Goal: Feedback & Contribution: Submit feedback/report problem

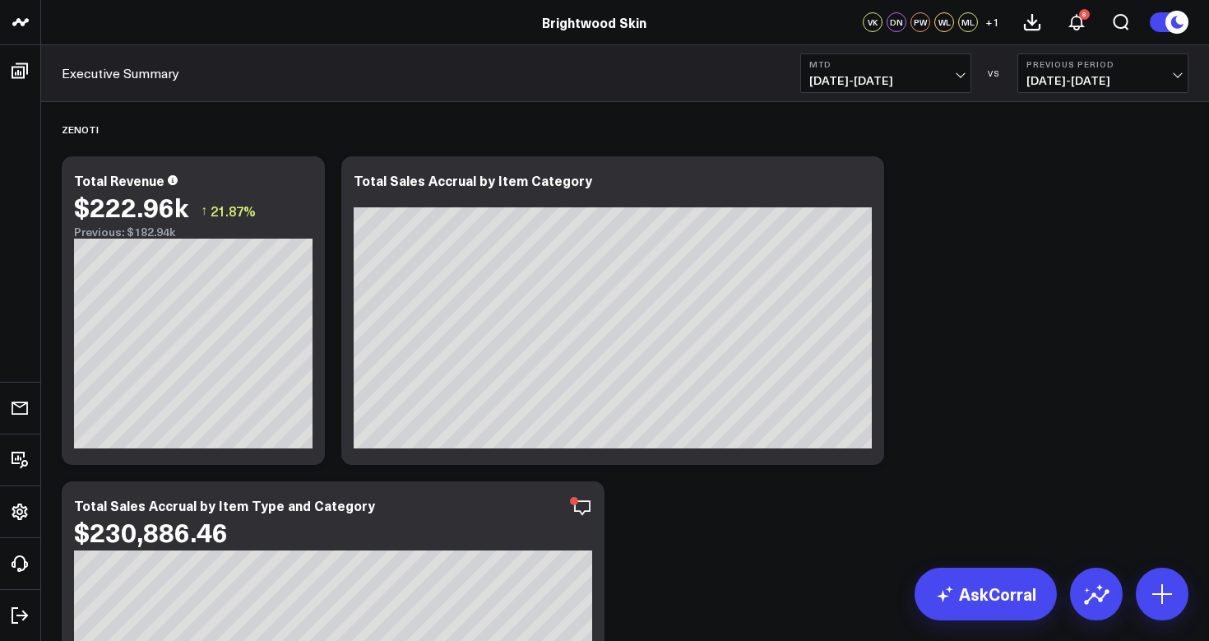
click at [865, 82] on span "[DATE] - [DATE]" at bounding box center [885, 80] width 153 height 13
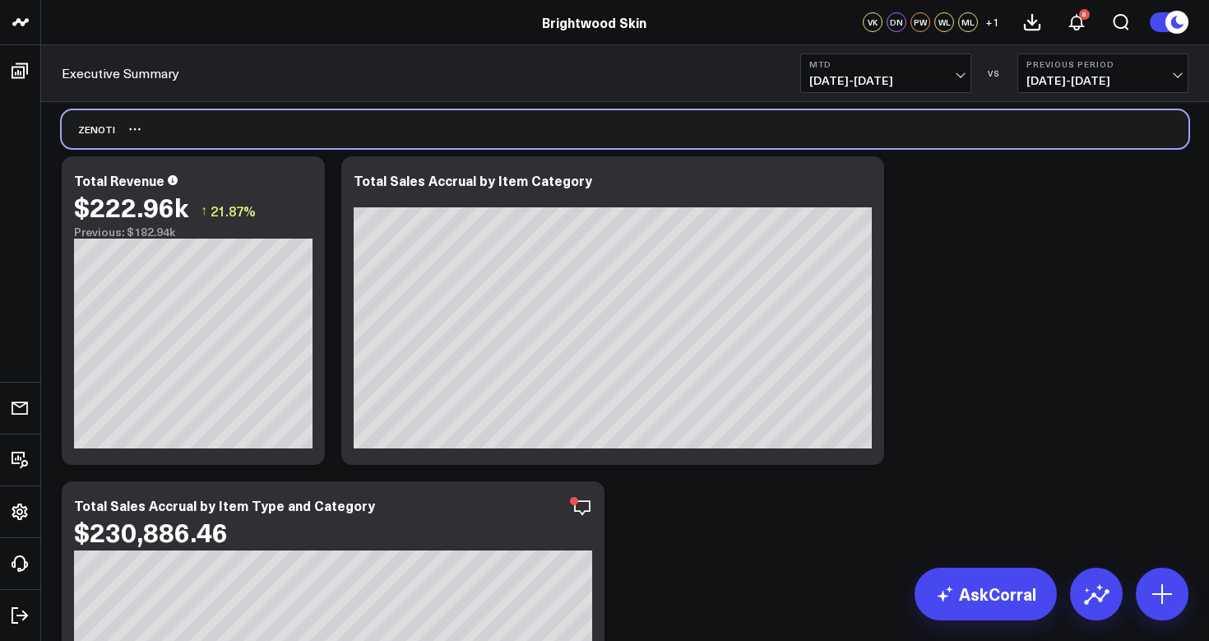
click at [634, 115] on div "Zenoti" at bounding box center [625, 129] width 1127 height 38
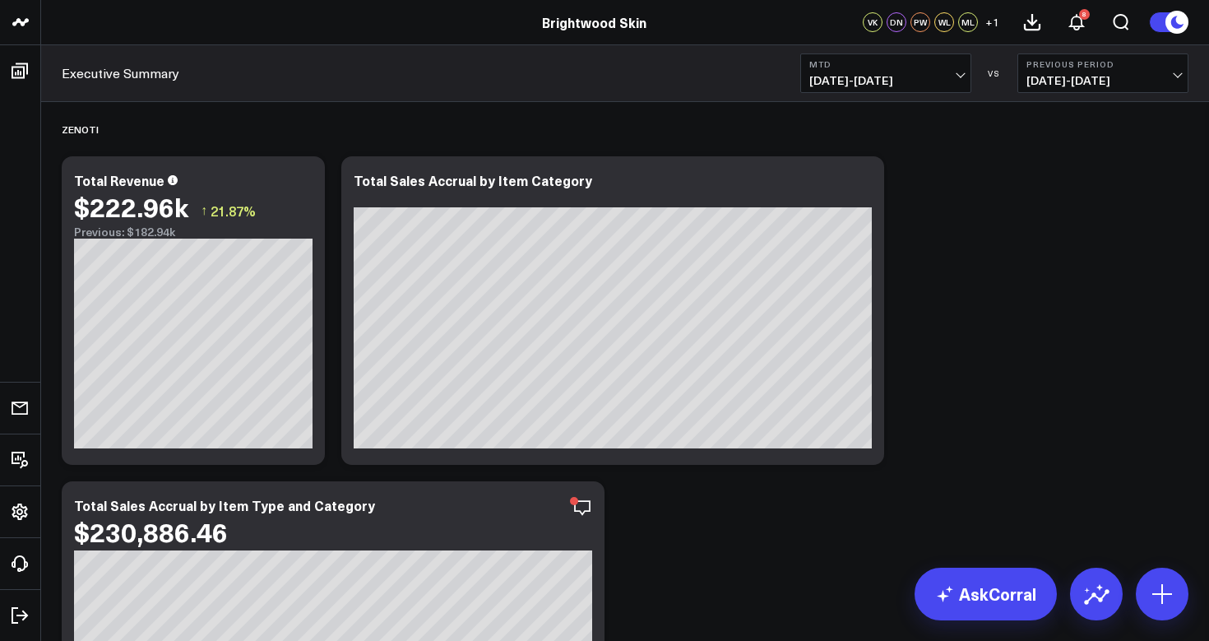
click at [905, 87] on span "[DATE] - [DATE]" at bounding box center [885, 80] width 153 height 13
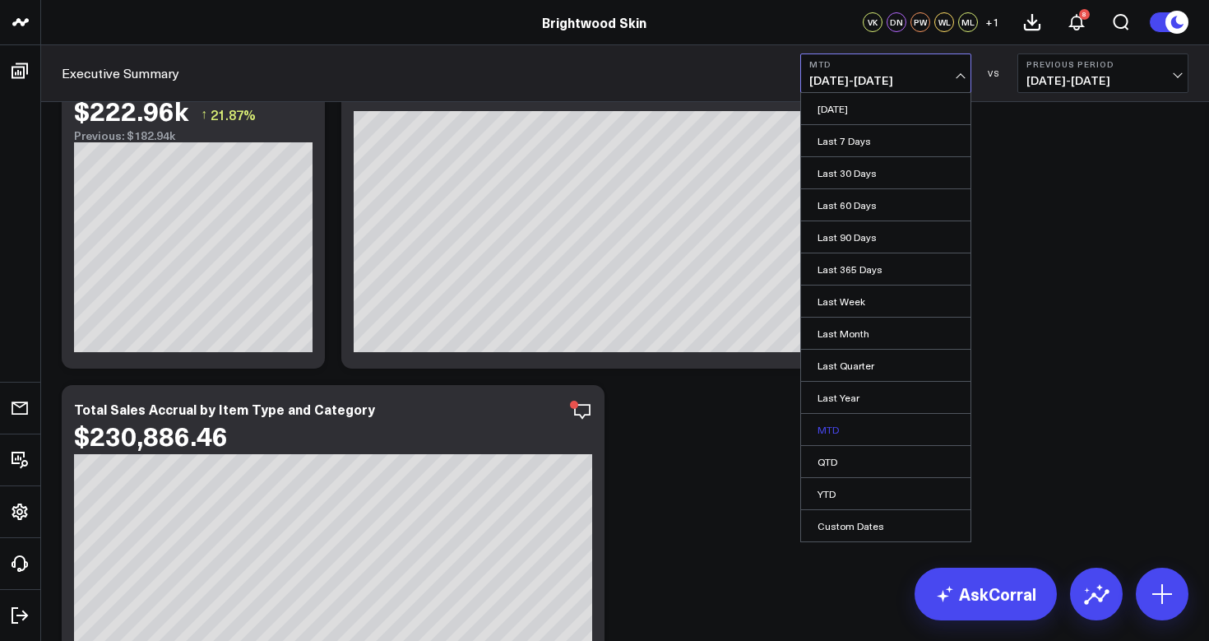
scroll to position [95, 0]
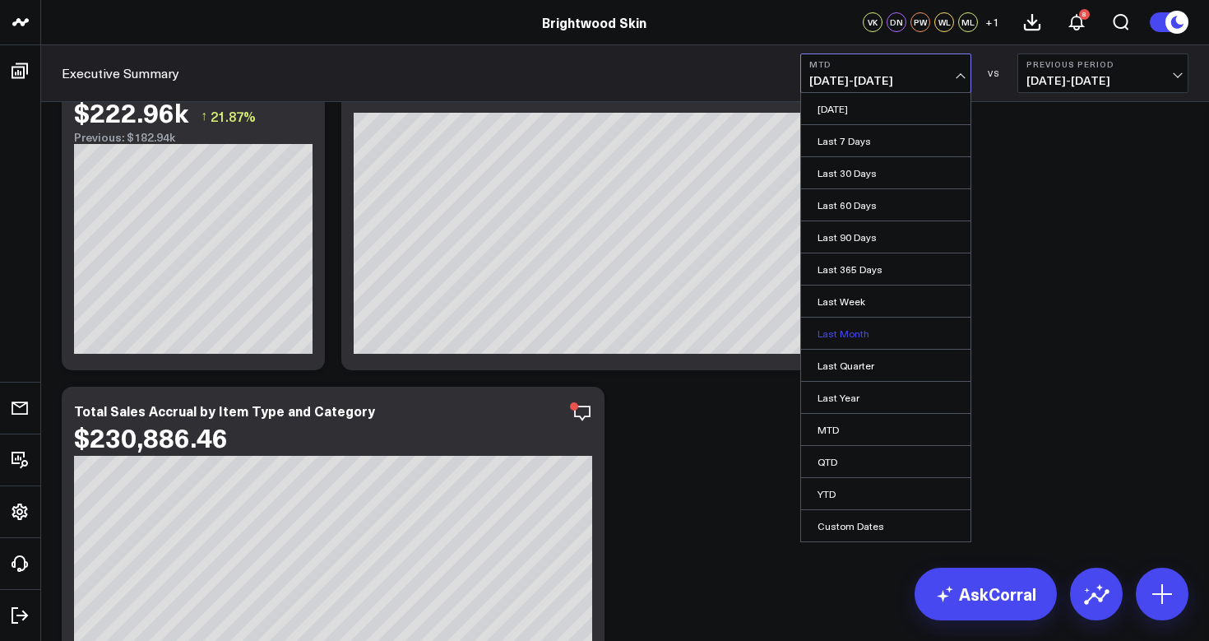
click at [845, 340] on link "Last Month" at bounding box center [885, 333] width 169 height 31
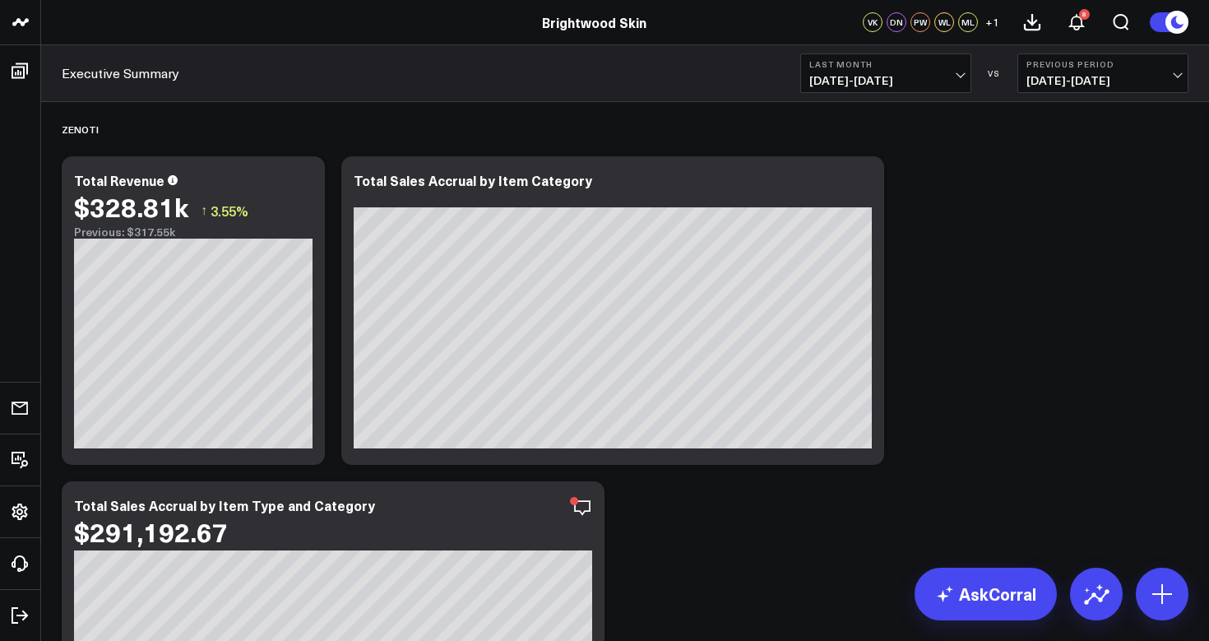
click at [1047, 81] on span "[DATE] - [DATE]" at bounding box center [1103, 80] width 153 height 13
click at [1058, 202] on link "No Comparison" at bounding box center [1102, 204] width 169 height 31
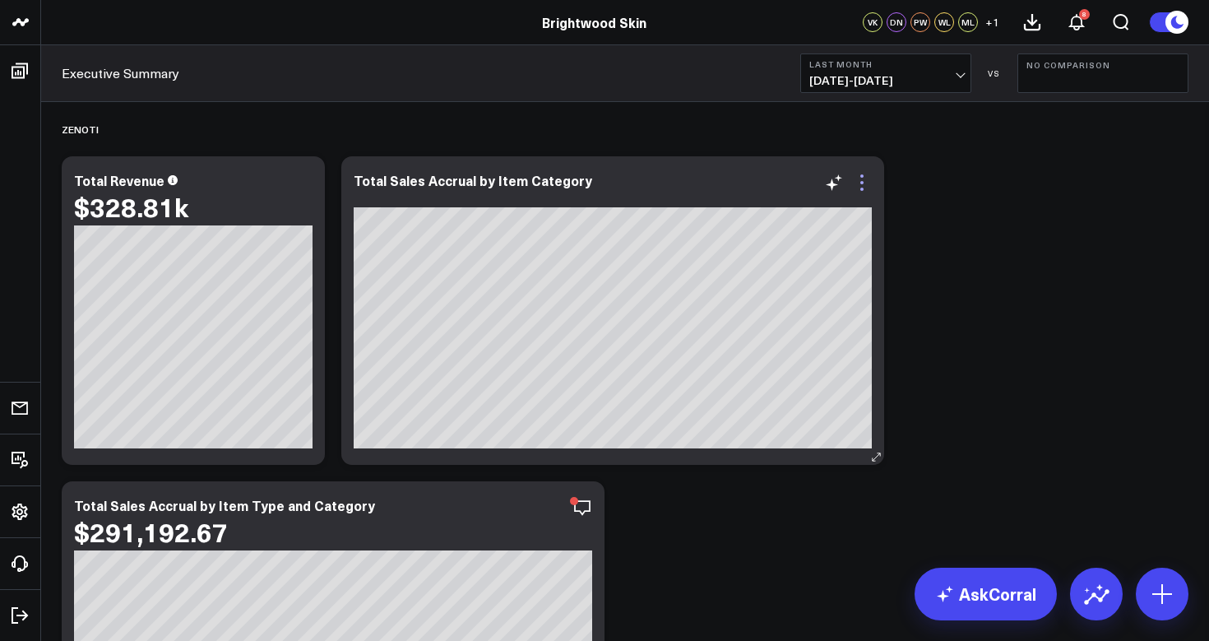
click at [861, 190] on icon at bounding box center [861, 189] width 3 height 3
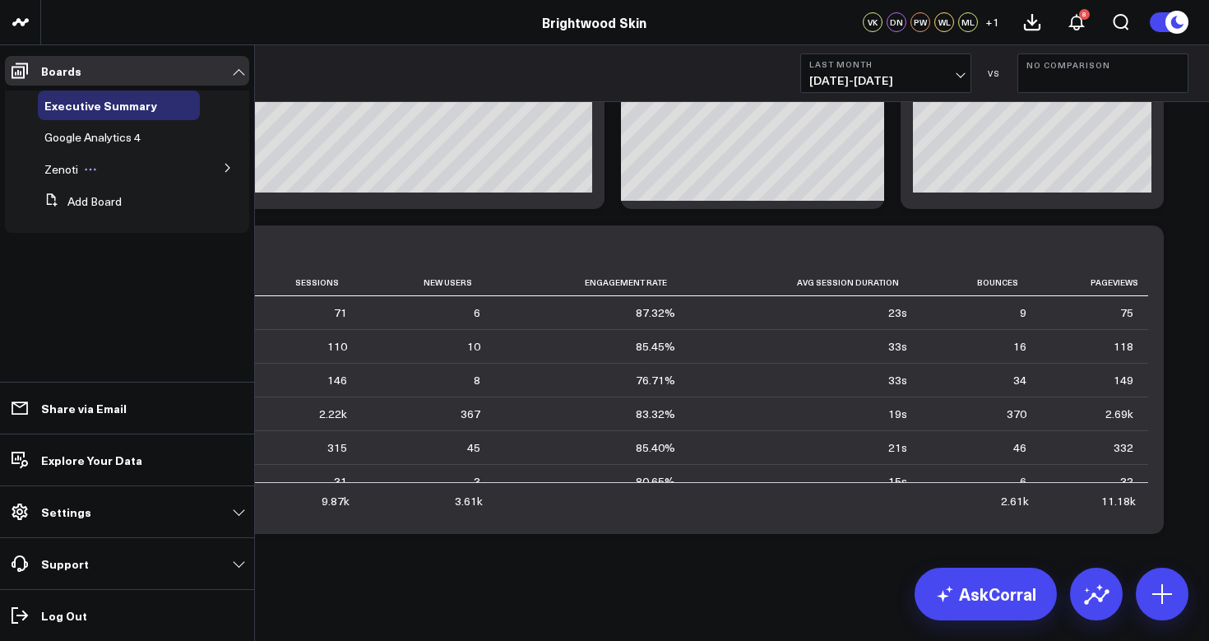
click at [58, 169] on span "Zenoti" at bounding box center [61, 169] width 34 height 16
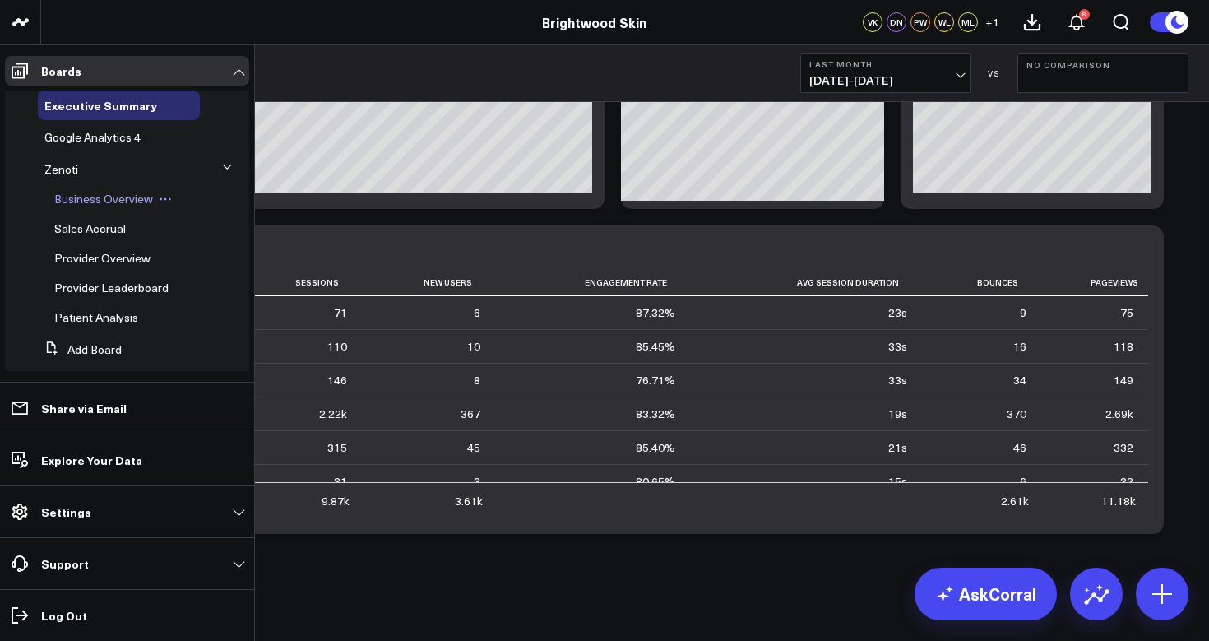
click at [95, 195] on span "Business Overview" at bounding box center [103, 199] width 99 height 16
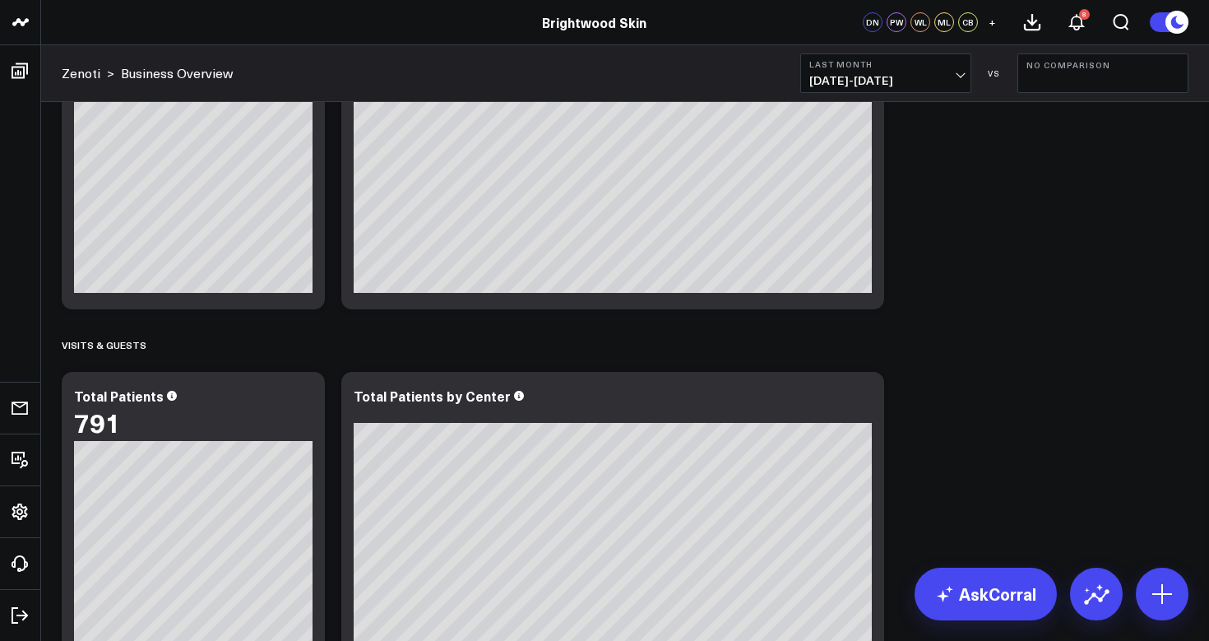
scroll to position [241, 0]
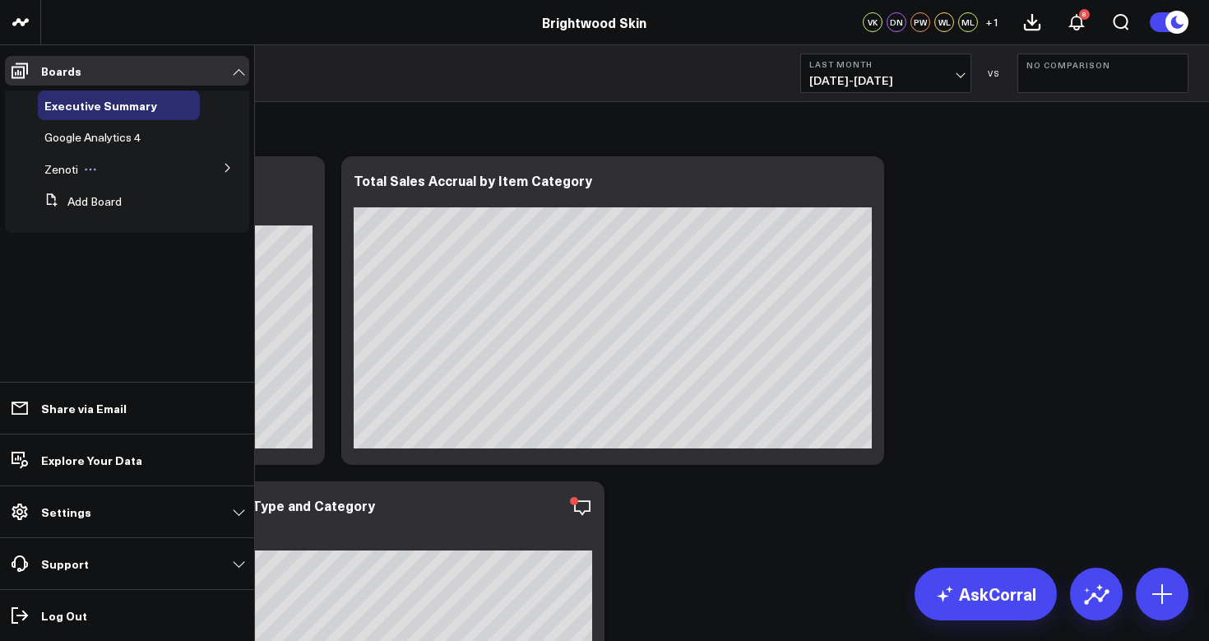
click at [71, 165] on span "Zenoti" at bounding box center [61, 169] width 34 height 16
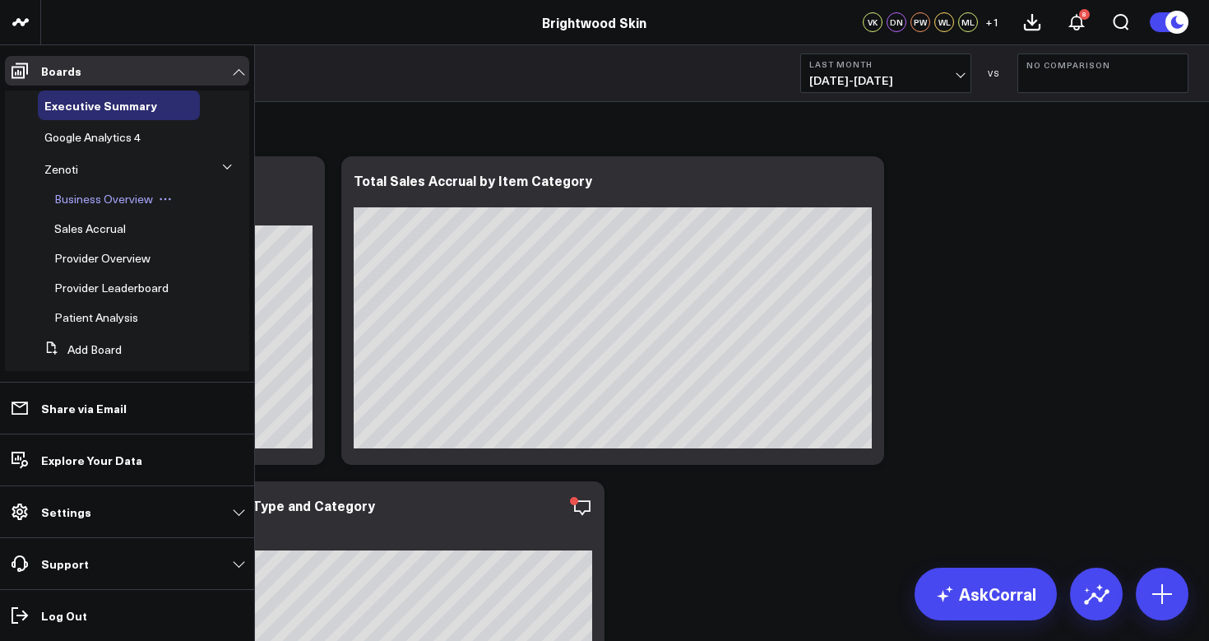
click at [74, 197] on span "Business Overview" at bounding box center [103, 199] width 99 height 16
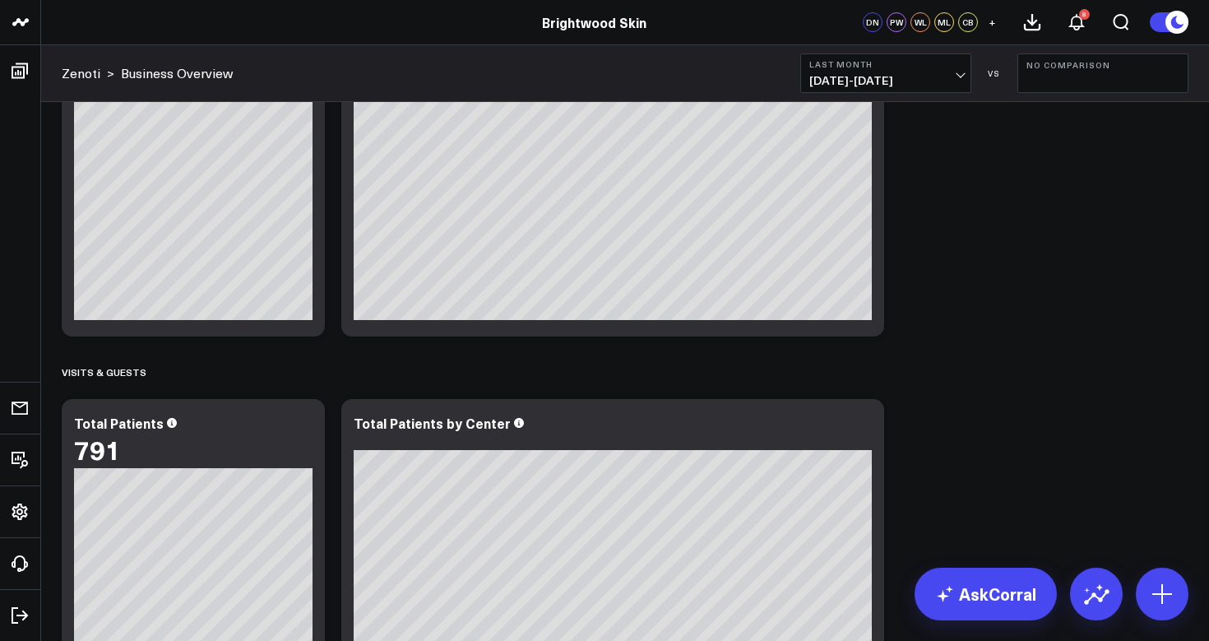
scroll to position [314, 0]
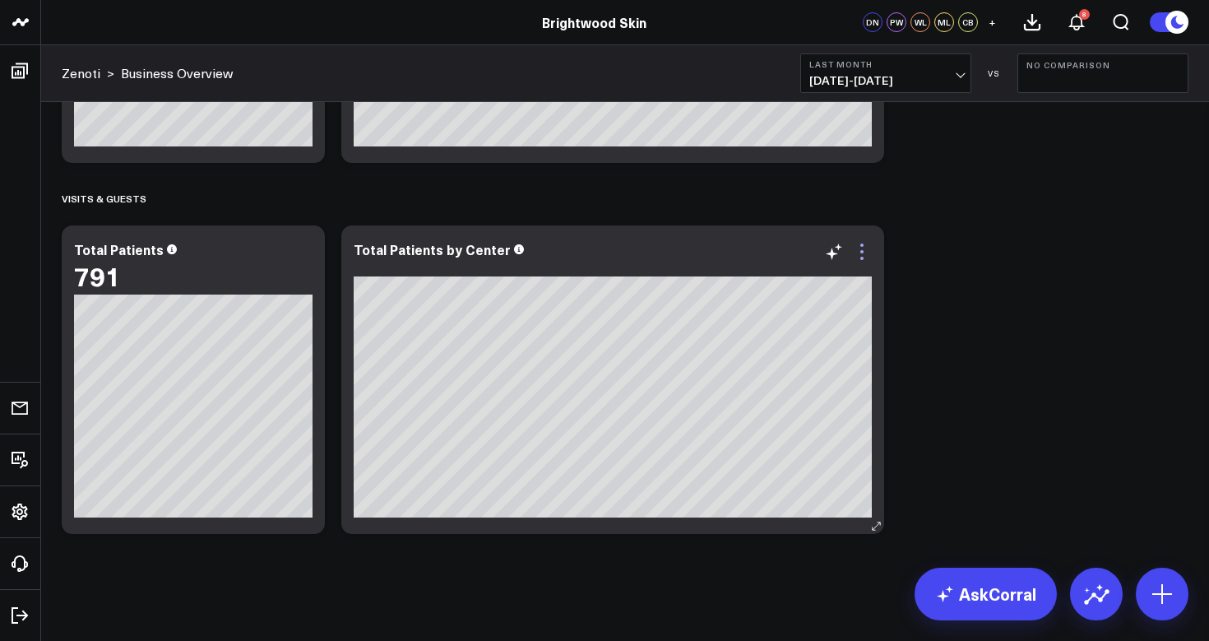
click at [863, 246] on icon at bounding box center [862, 252] width 20 height 20
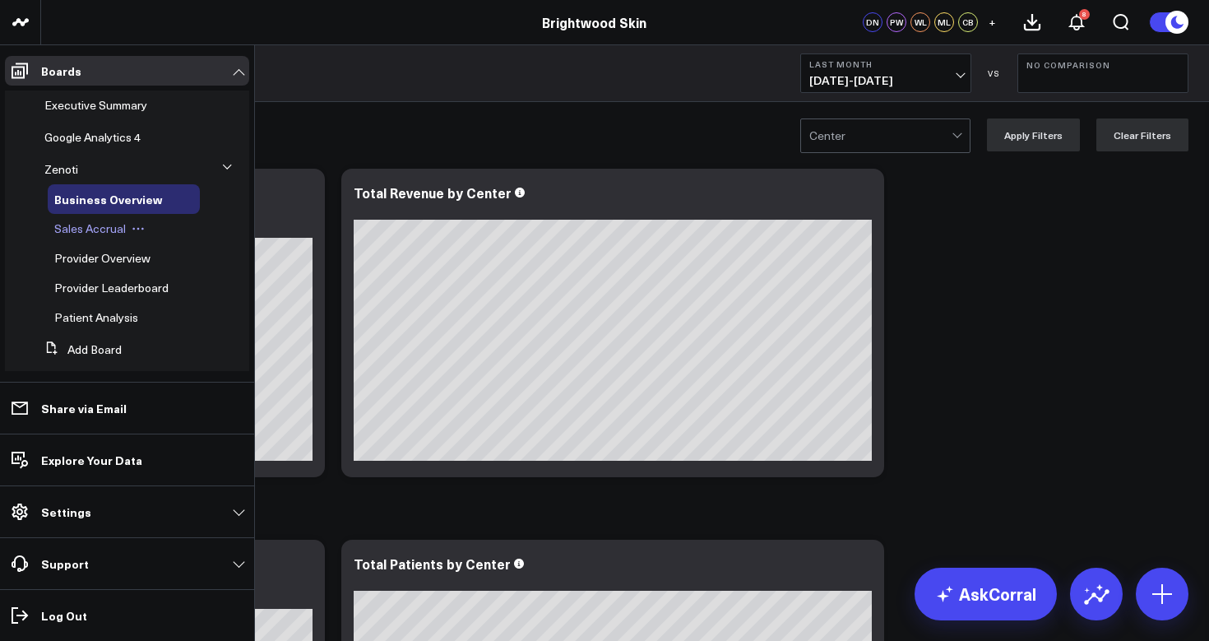
scroll to position [20, 0]
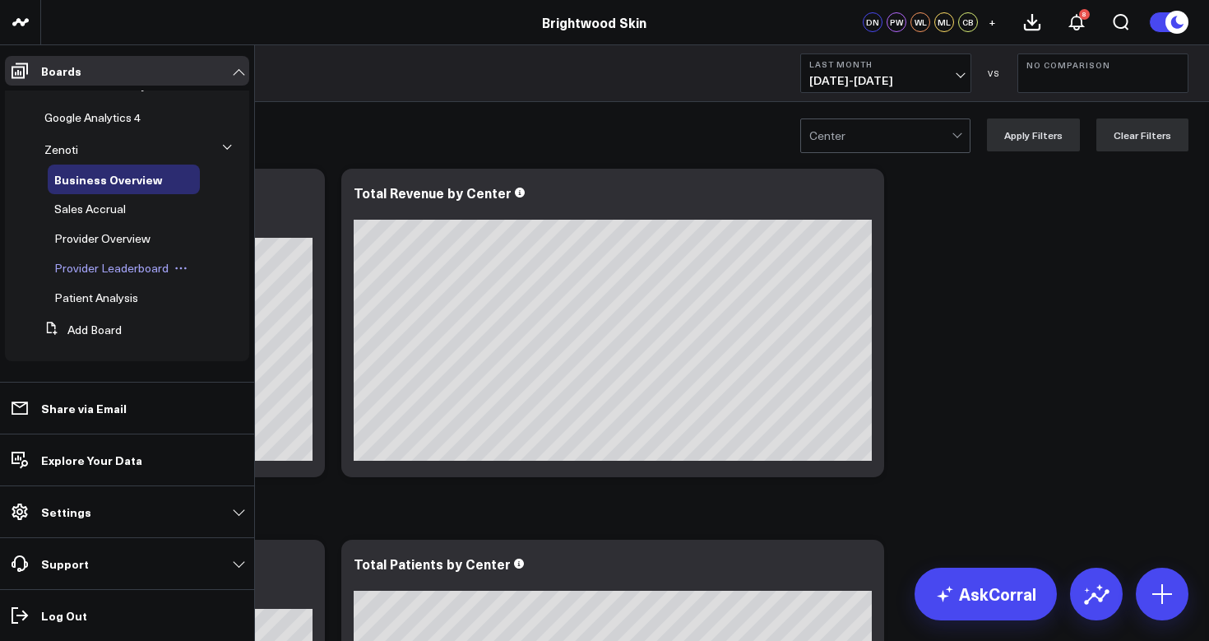
click at [92, 271] on span "Provider Leaderboard" at bounding box center [111, 268] width 114 height 16
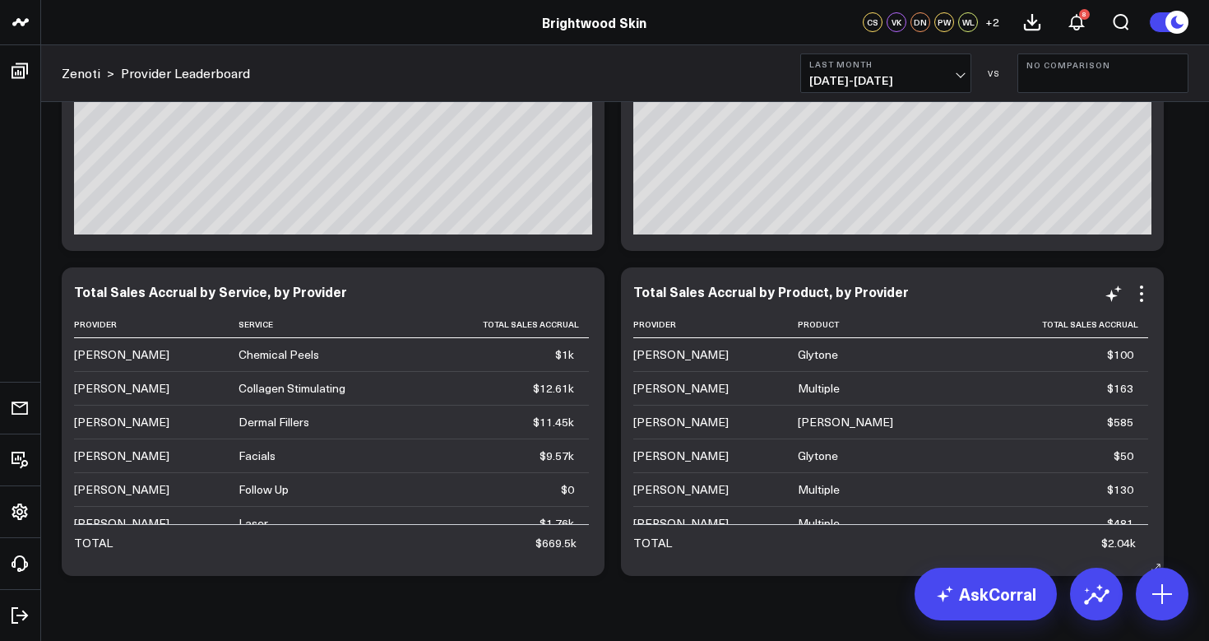
scroll to position [447, 0]
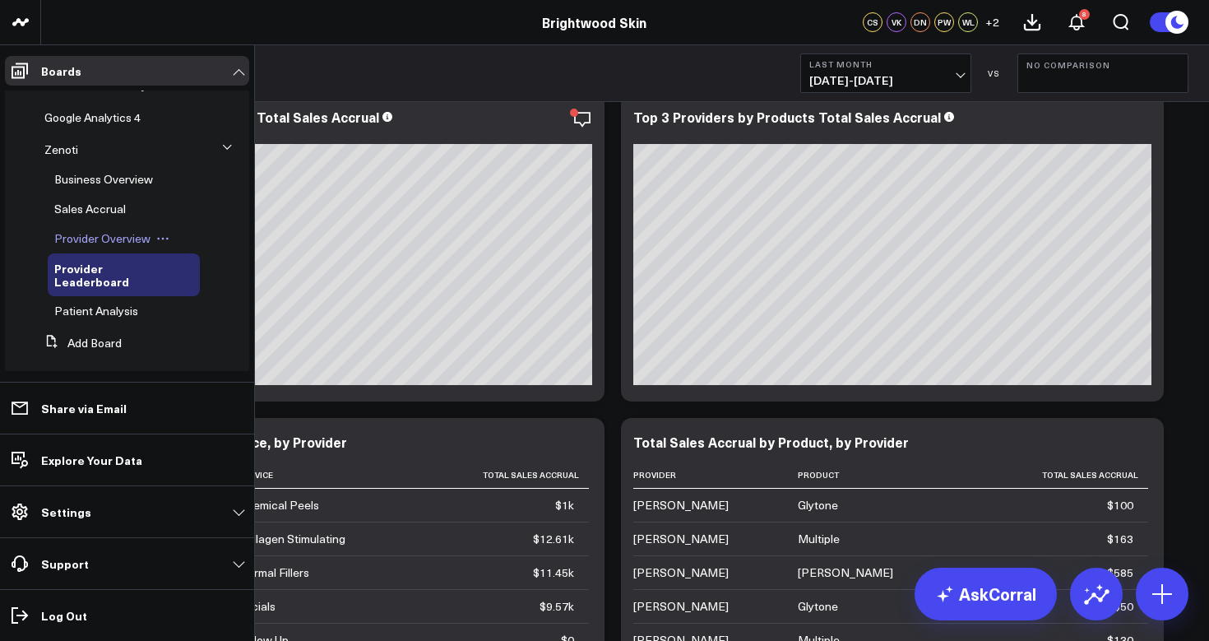
click at [88, 231] on span "Provider Overview" at bounding box center [102, 238] width 96 height 16
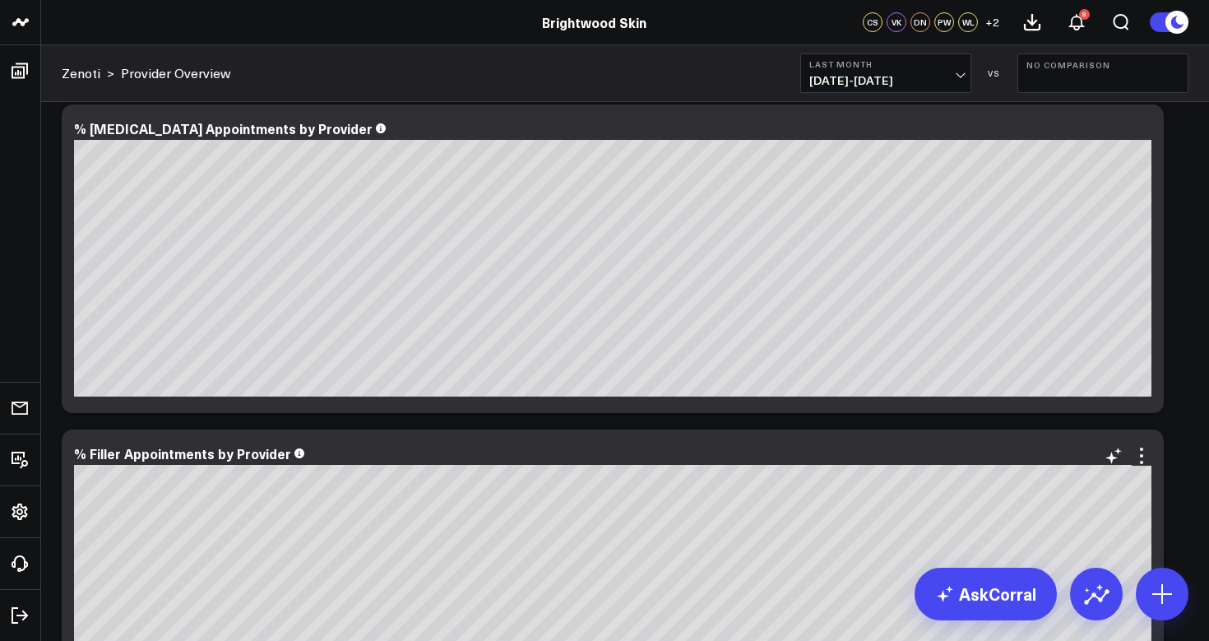
scroll to position [517, 0]
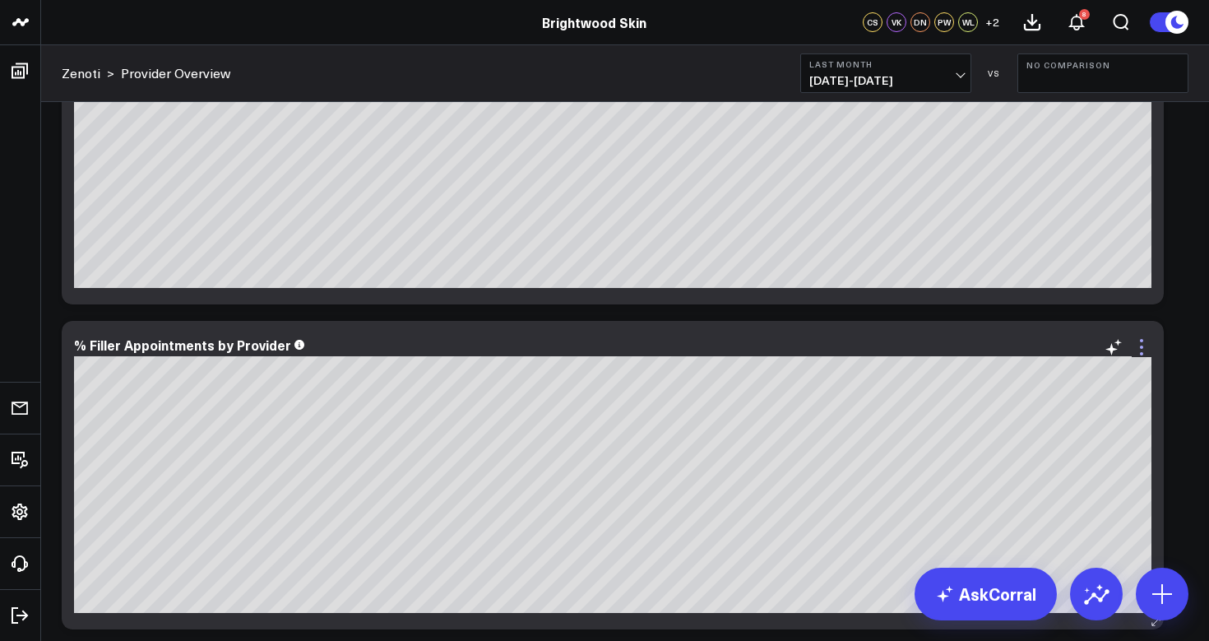
click at [1138, 351] on icon at bounding box center [1142, 347] width 20 height 20
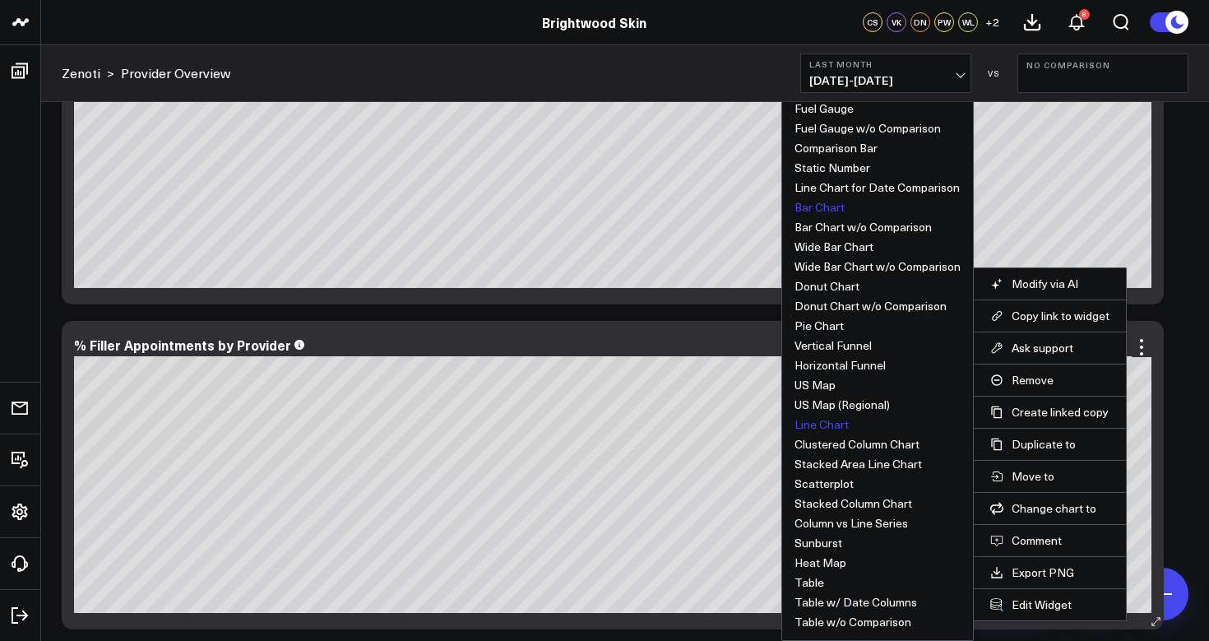
click at [825, 202] on button "Bar Chart" at bounding box center [820, 208] width 50 height 12
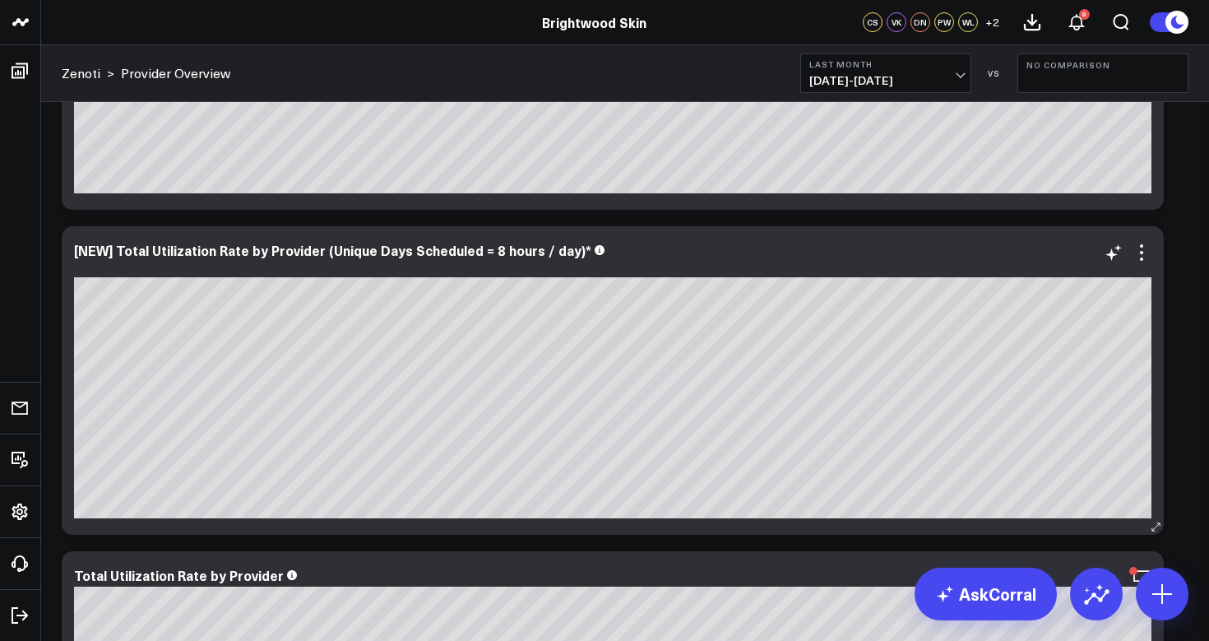
scroll to position [2543, 0]
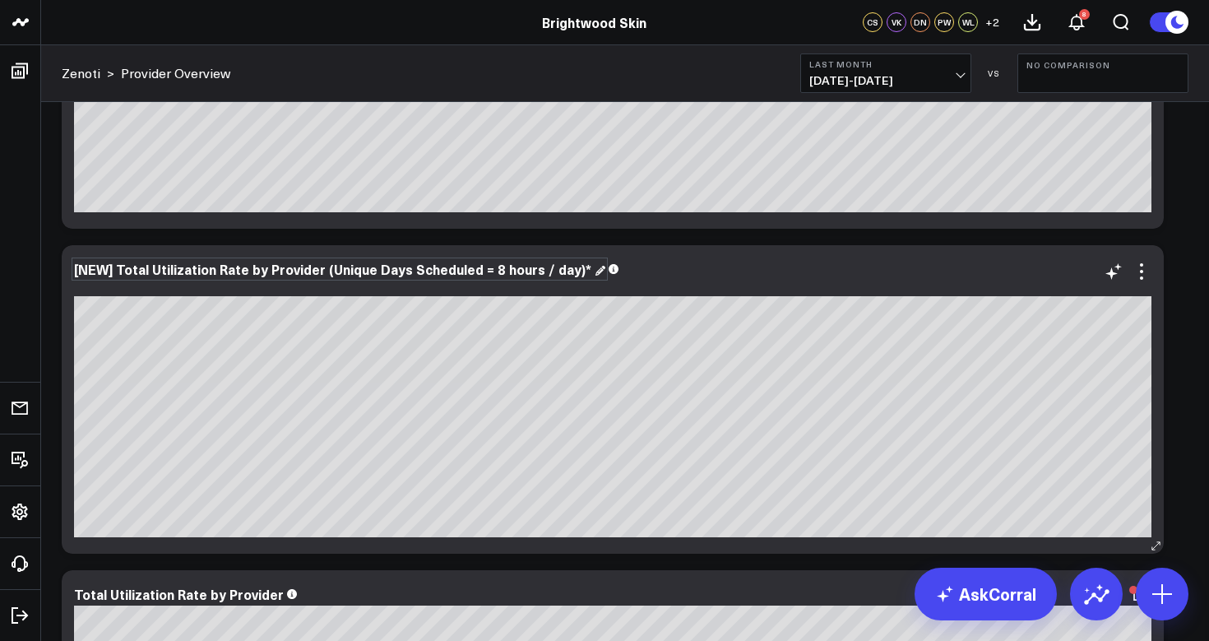
click at [491, 272] on div "[NEW] Total Utilization Rate by Provider (Unique Days Scheduled = 8 hours / day…" at bounding box center [339, 269] width 531 height 18
click at [1145, 276] on icon at bounding box center [1142, 272] width 20 height 20
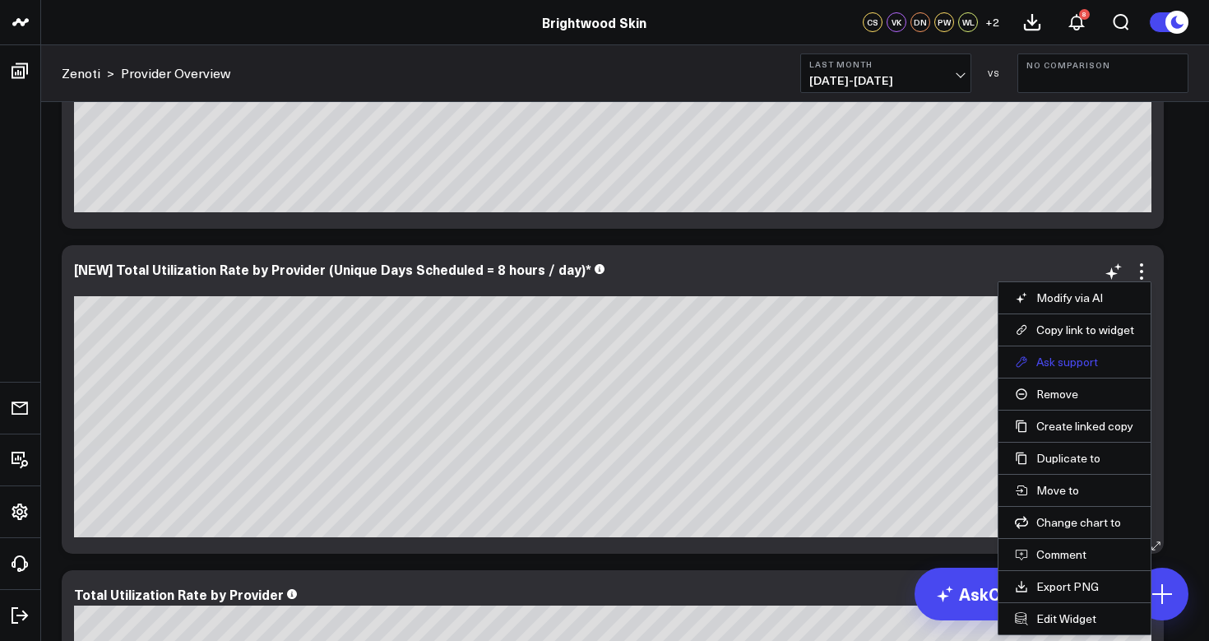
click at [1065, 364] on button "Ask support" at bounding box center [1074, 362] width 119 height 15
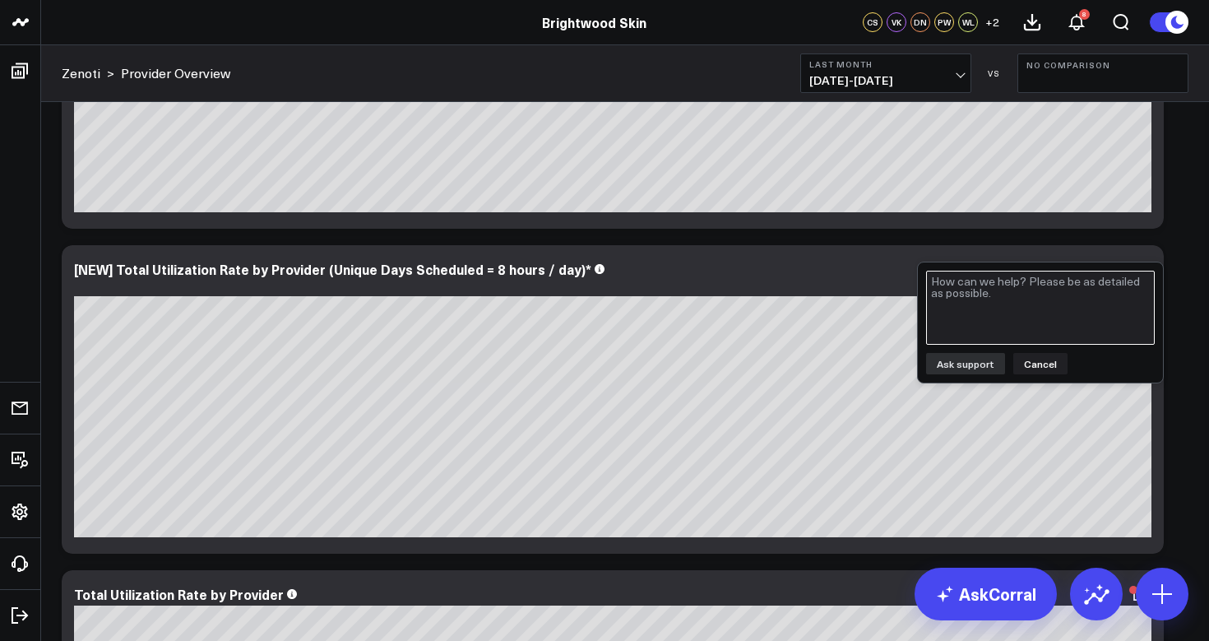
click at [1009, 318] on textarea at bounding box center [1040, 308] width 229 height 74
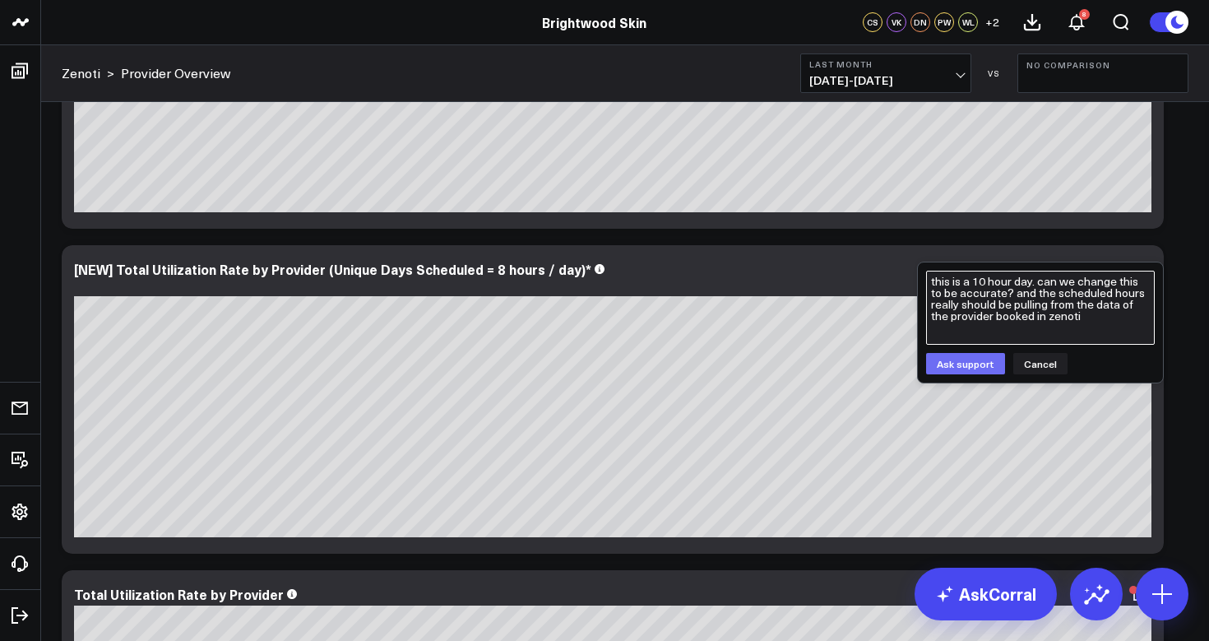
type textarea "this is a 10 hour day. can we change this to be accurate? and the scheduled hou…"
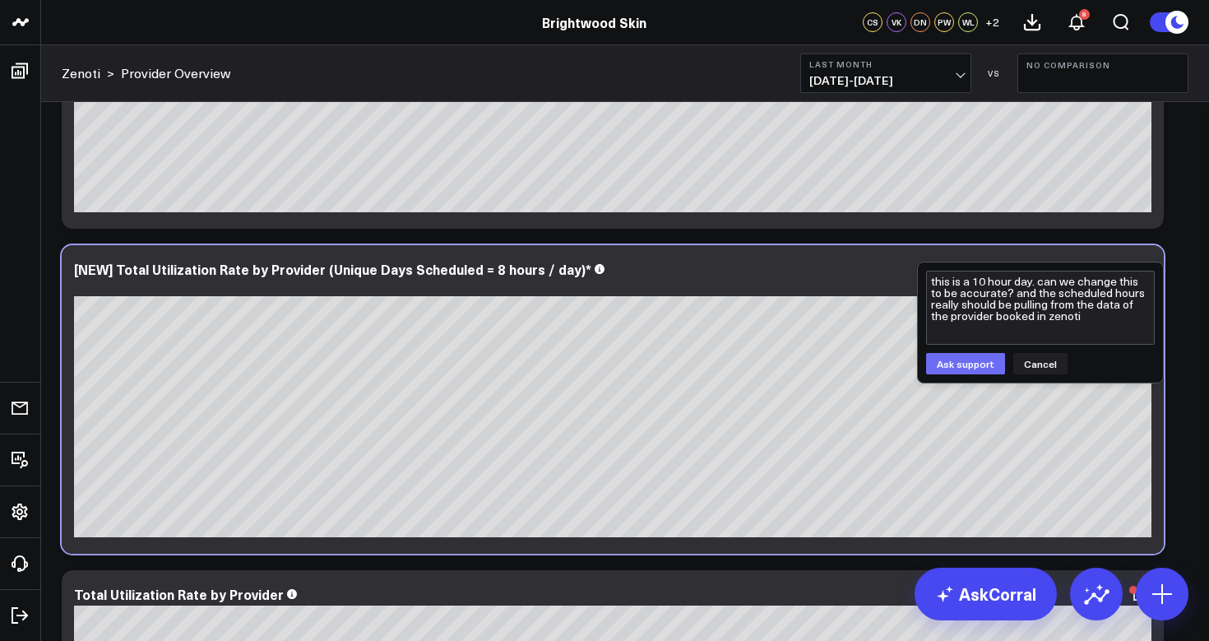
click at [967, 362] on button "Ask support" at bounding box center [965, 363] width 79 height 21
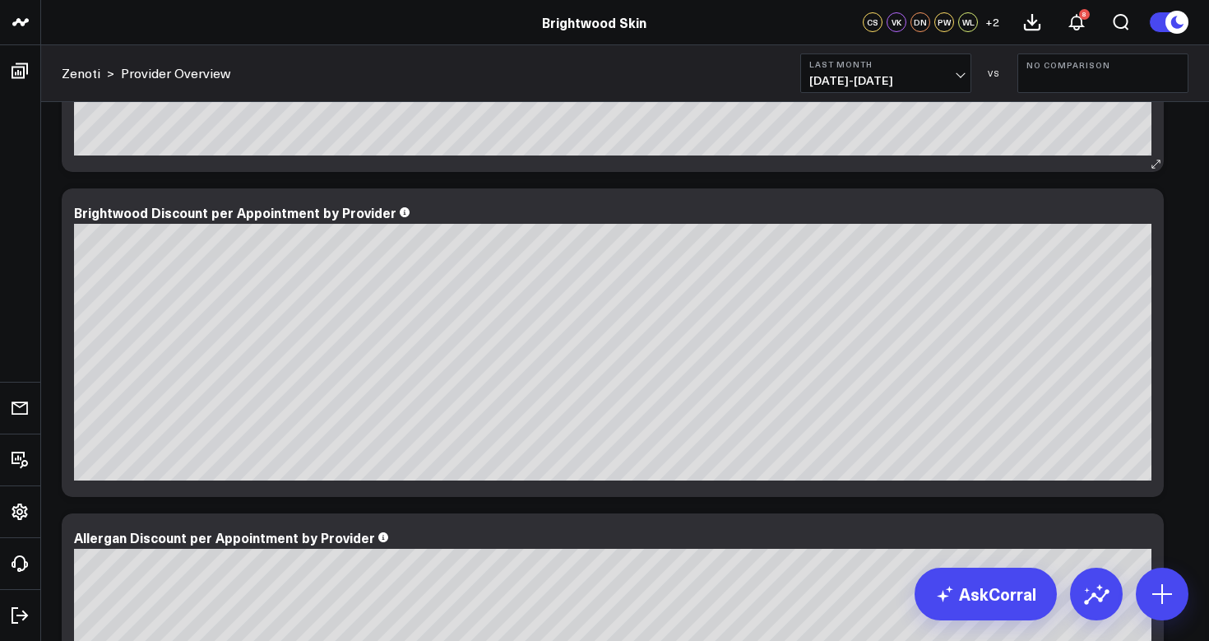
scroll to position [4548, 0]
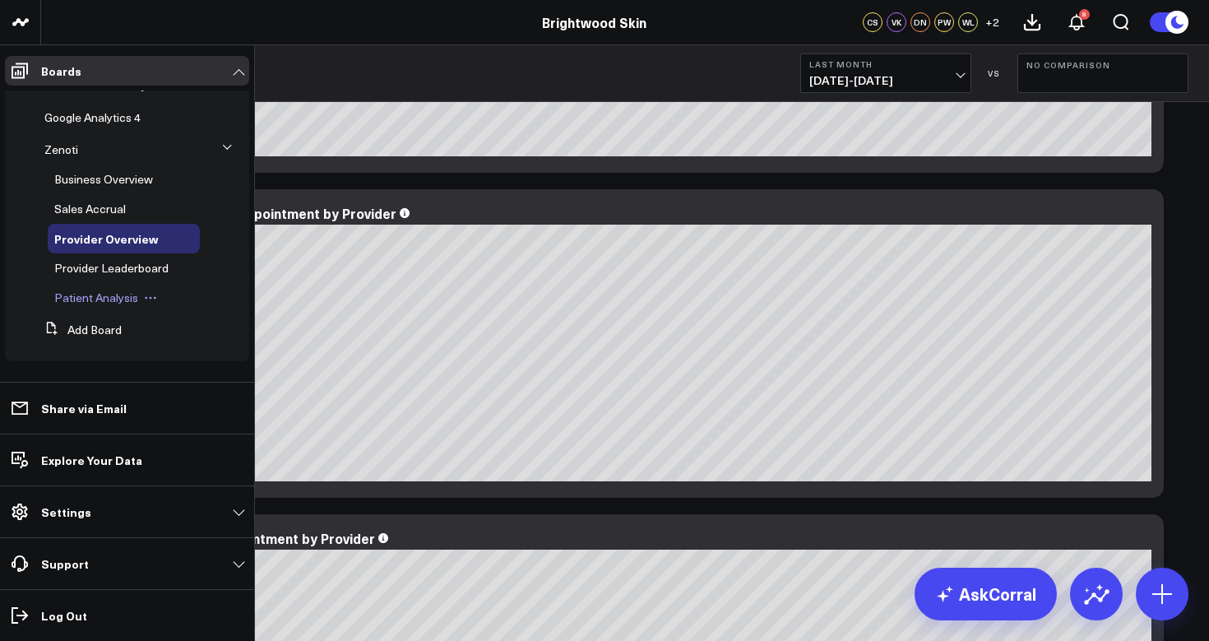
click at [65, 299] on span "Patient Analysis" at bounding box center [96, 298] width 84 height 16
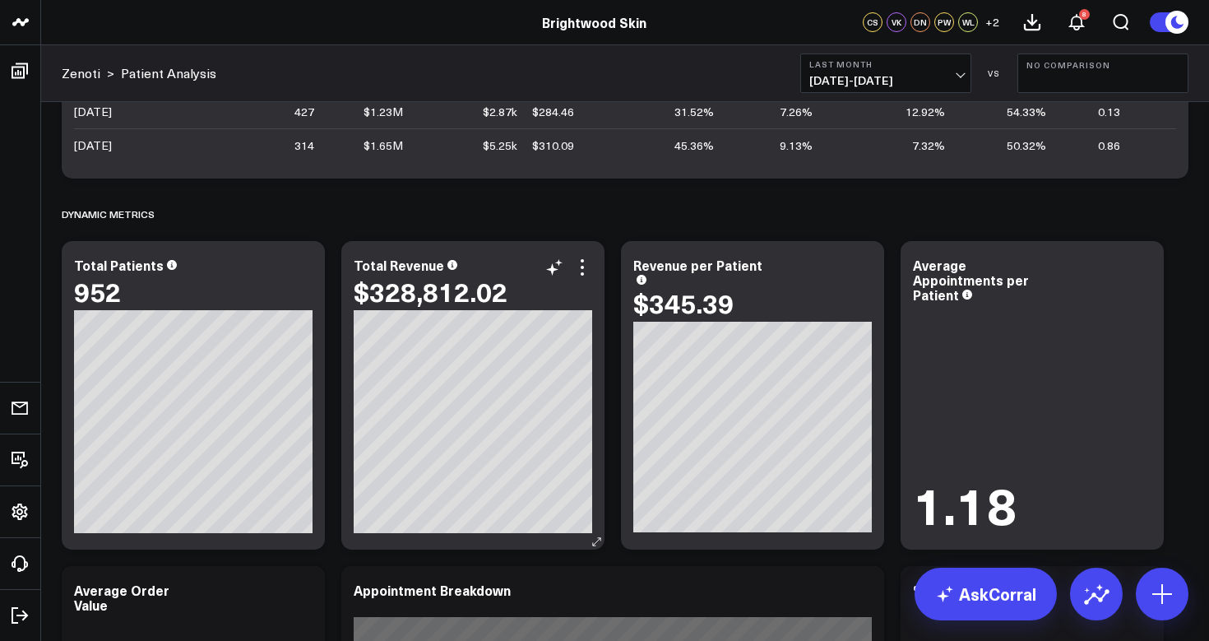
scroll to position [580, 0]
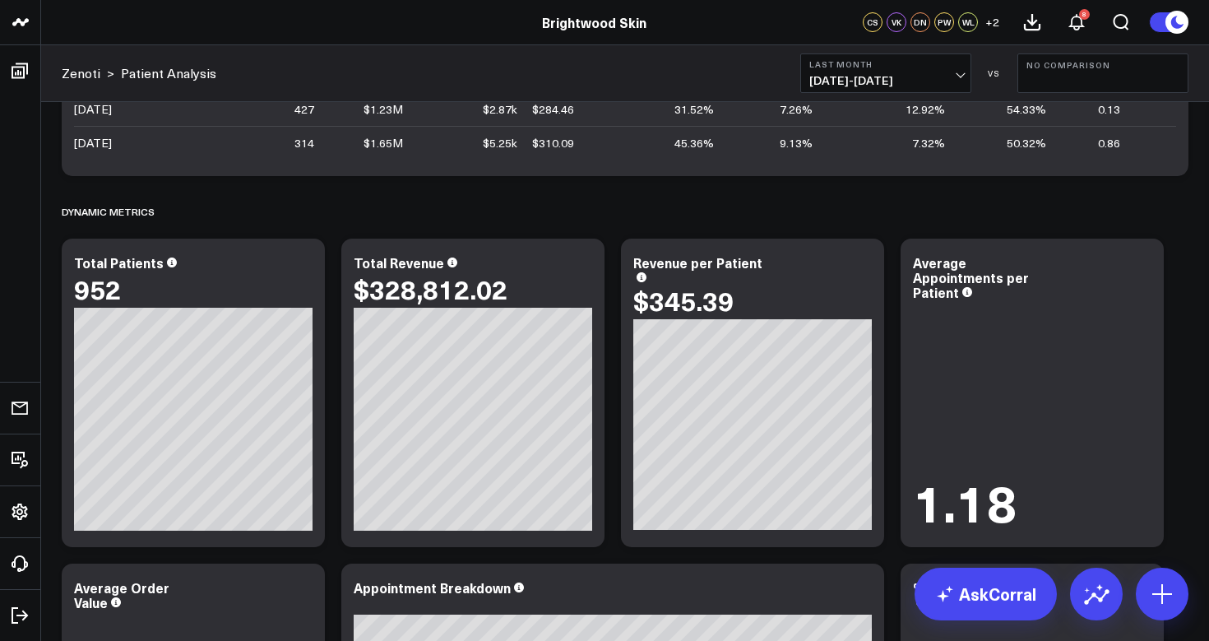
click at [962, 81] on span "[DATE] - [DATE]" at bounding box center [885, 80] width 153 height 13
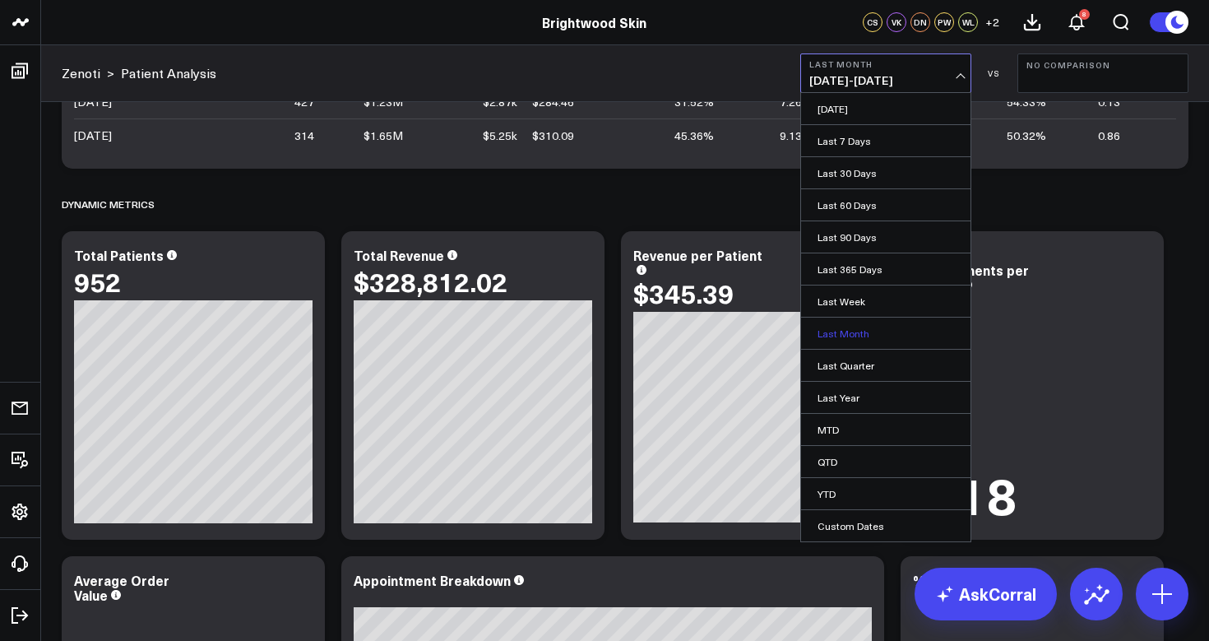
scroll to position [619, 0]
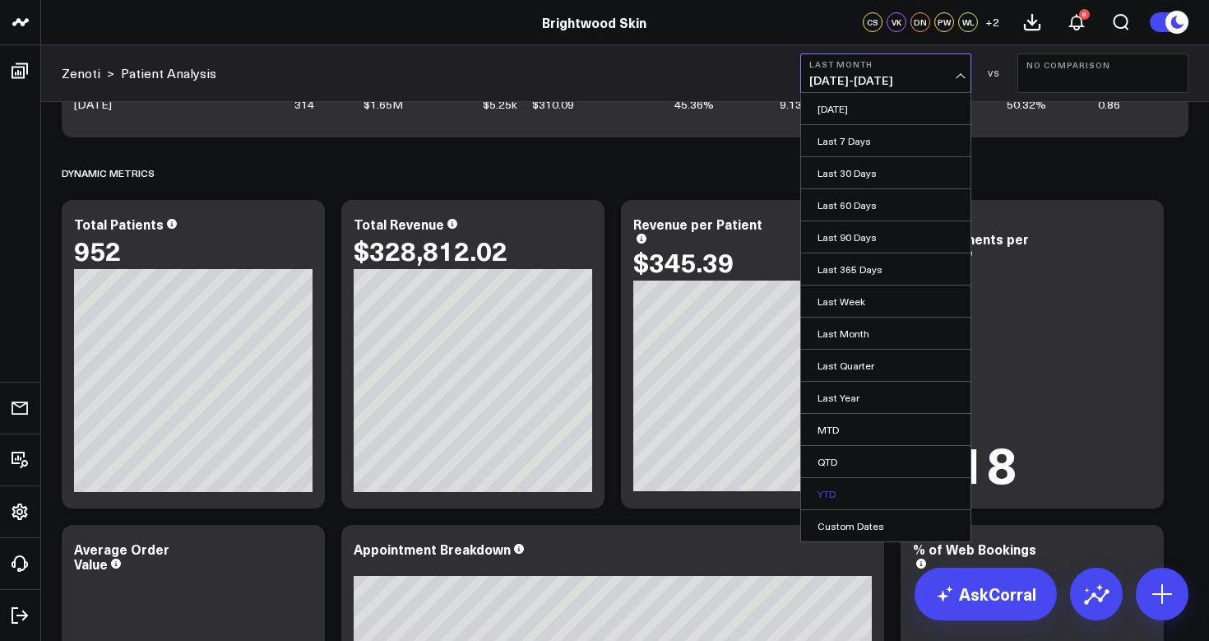
click at [860, 495] on link "YTD" at bounding box center [885, 493] width 169 height 31
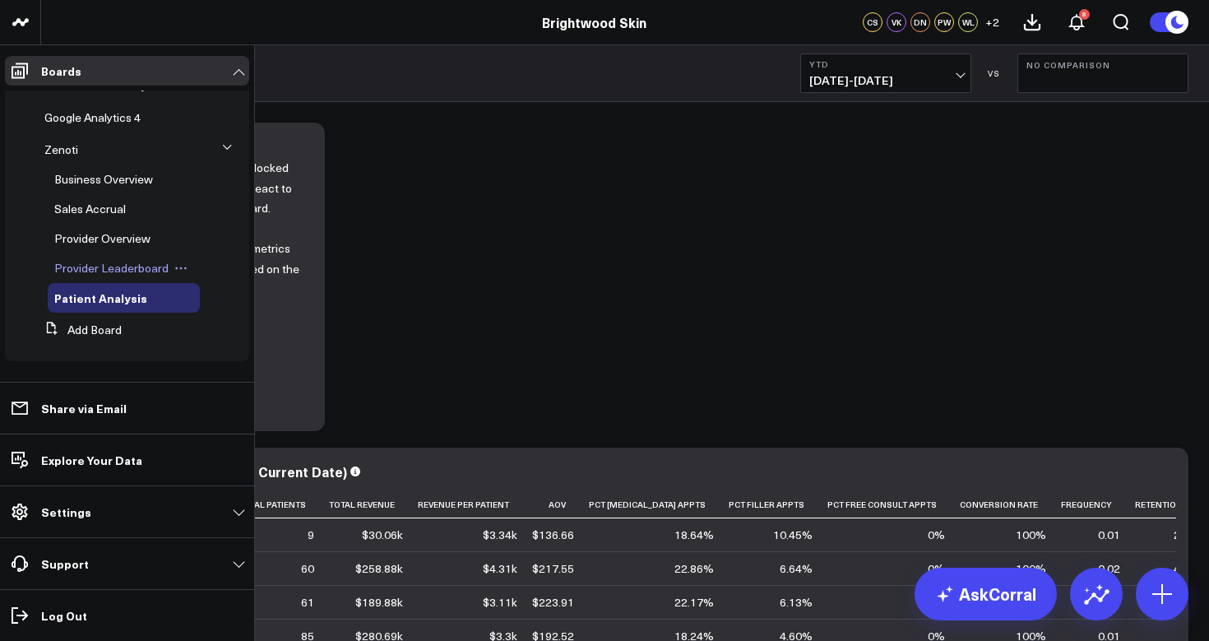
click at [94, 266] on span "Provider Leaderboard" at bounding box center [111, 268] width 114 height 16
